Goal: Use online tool/utility: Use online tool/utility

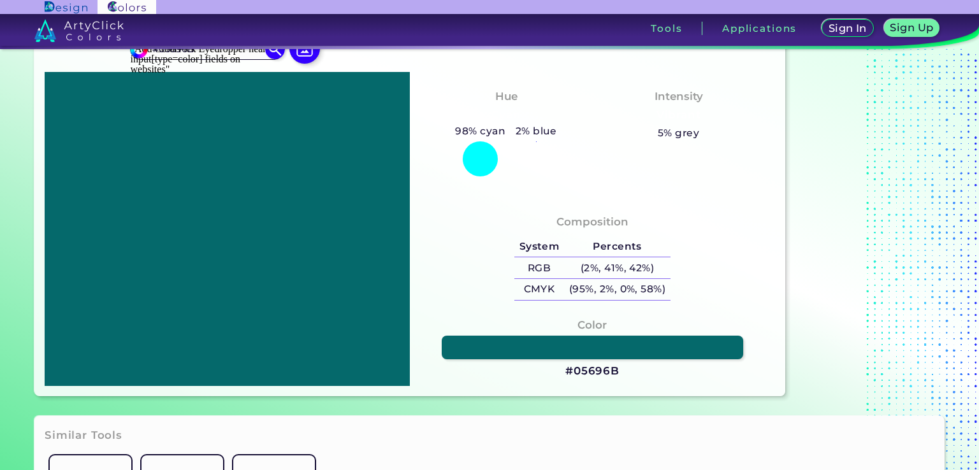
scroll to position [46, 0]
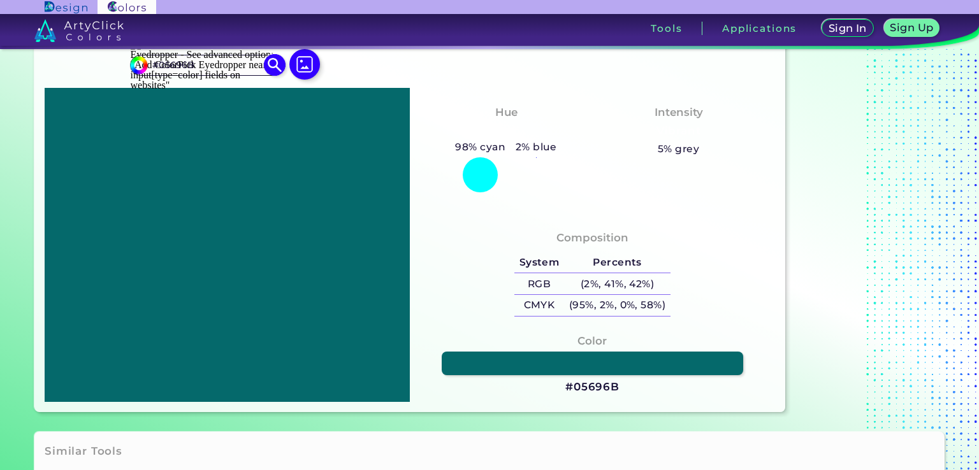
click at [275, 64] on img at bounding box center [275, 65] width 22 height 22
click at [298, 64] on img at bounding box center [304, 64] width 37 height 37
click at [0, 0] on input "file" at bounding box center [0, 0] width 0 height 0
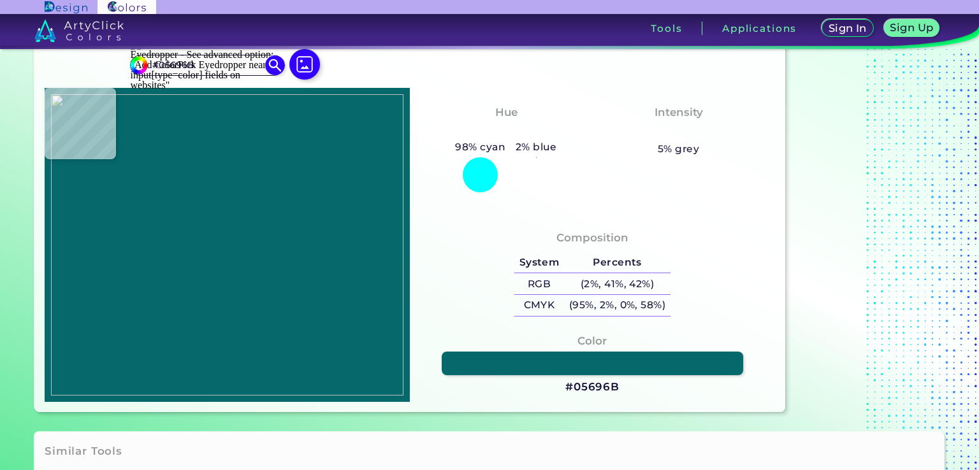
type input "#b4d191"
type input "#B4D191"
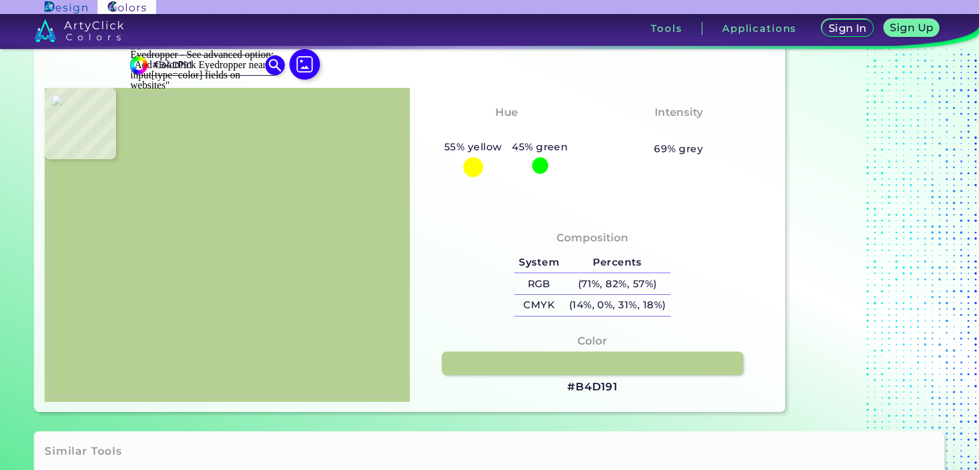
click at [289, 120] on img at bounding box center [227, 244] width 352 height 301
click at [579, 353] on link at bounding box center [592, 364] width 304 height 24
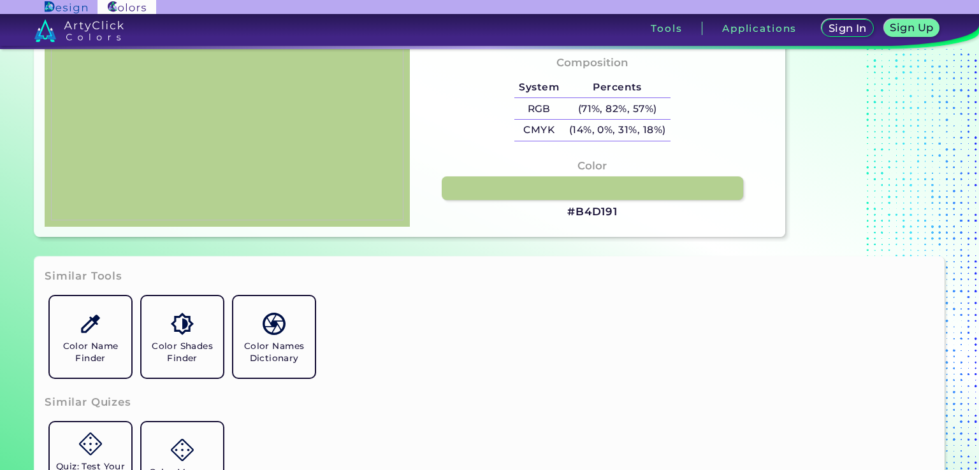
scroll to position [222, 0]
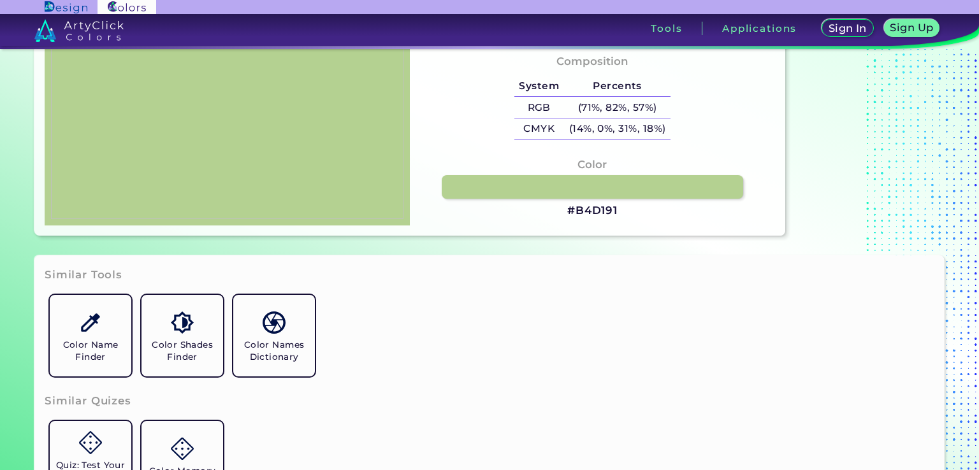
click at [576, 214] on h3 "#B4D191" at bounding box center [592, 210] width 50 height 15
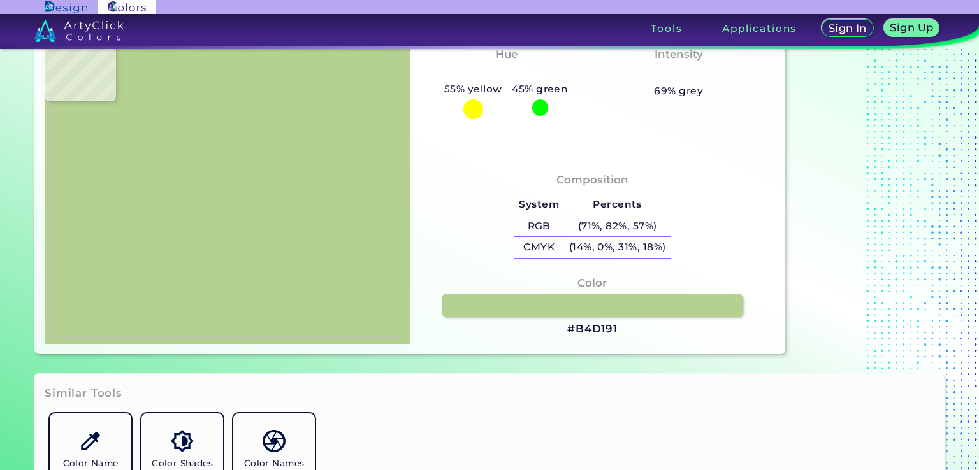
scroll to position [94, 0]
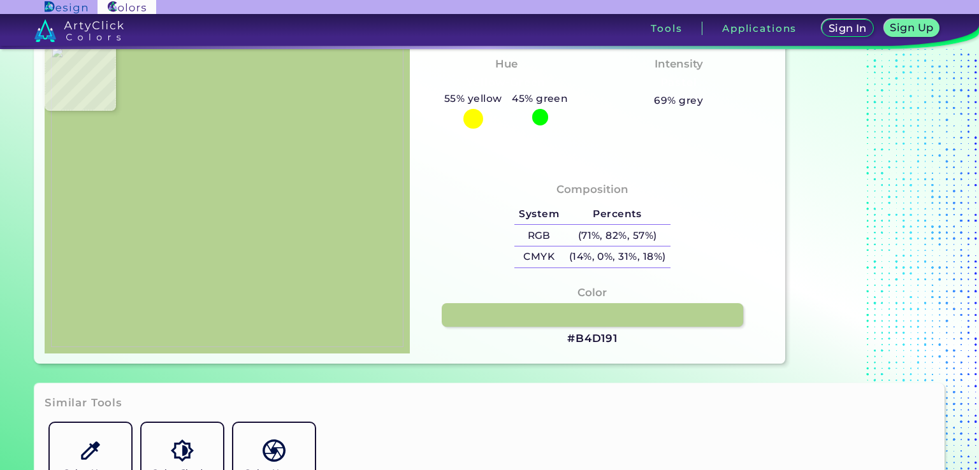
click at [576, 187] on h4 "Composition" at bounding box center [592, 189] width 72 height 18
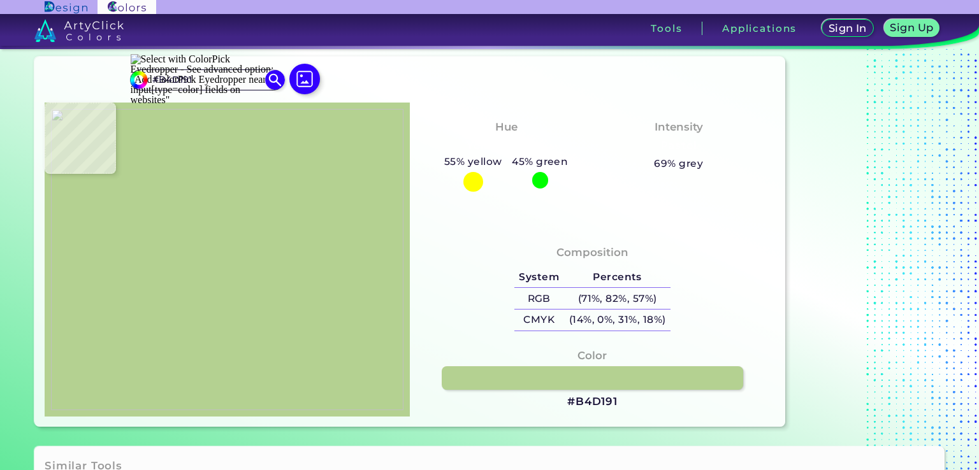
scroll to position [13, 0]
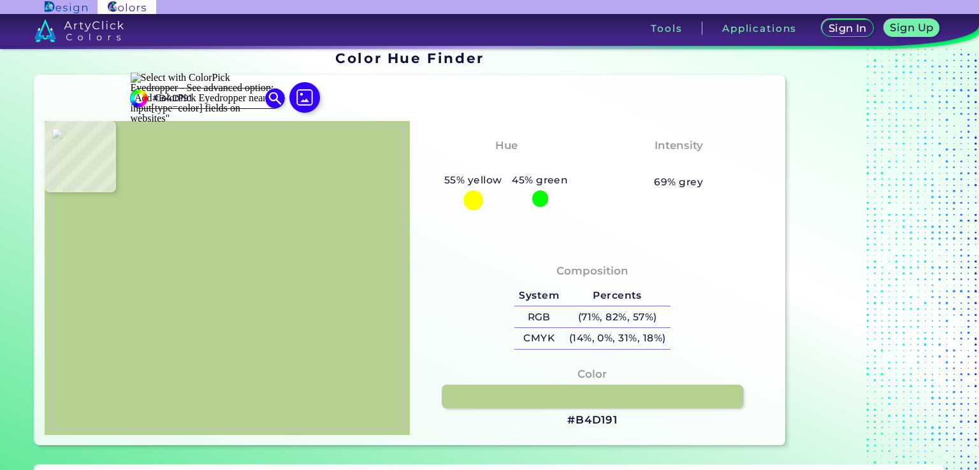
click at [669, 148] on h4 "Intensity" at bounding box center [679, 145] width 48 height 18
click at [314, 182] on img at bounding box center [227, 277] width 352 height 301
click at [128, 207] on img at bounding box center [227, 277] width 352 height 301
